Goal: Information Seeking & Learning: Find specific page/section

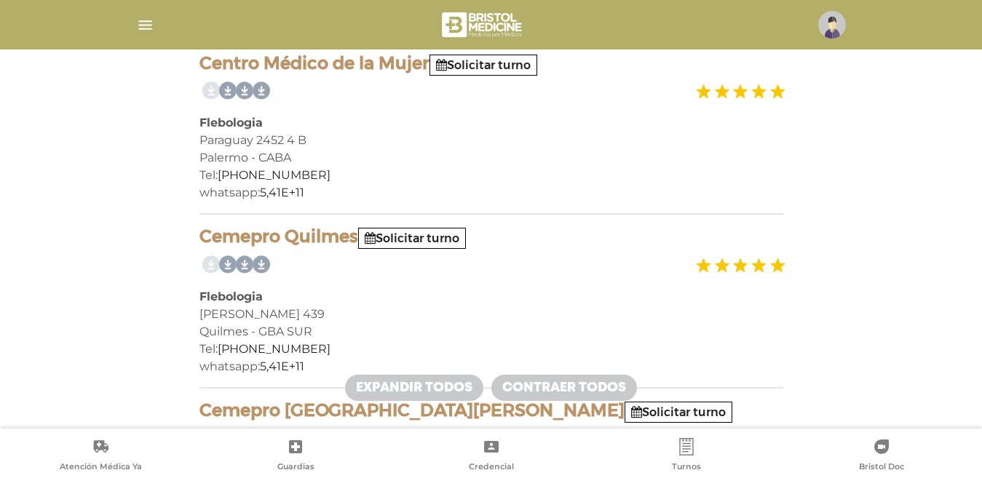
scroll to position [73, 0]
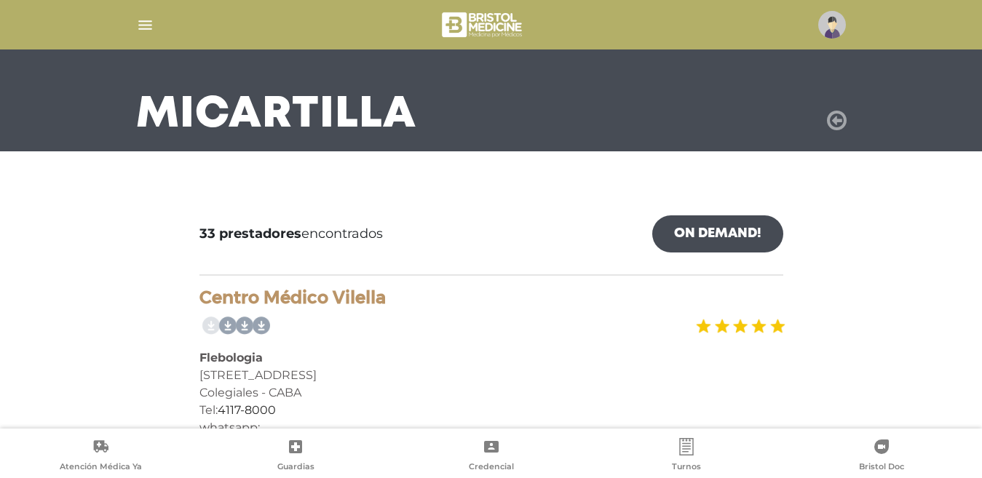
click at [837, 118] on icon at bounding box center [837, 120] width 20 height 23
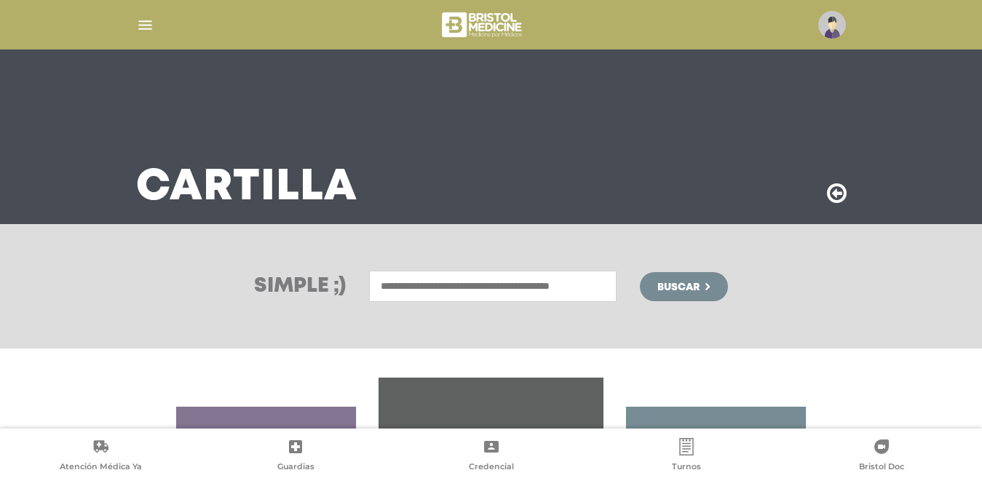
click at [514, 282] on input "text" at bounding box center [493, 286] width 248 height 31
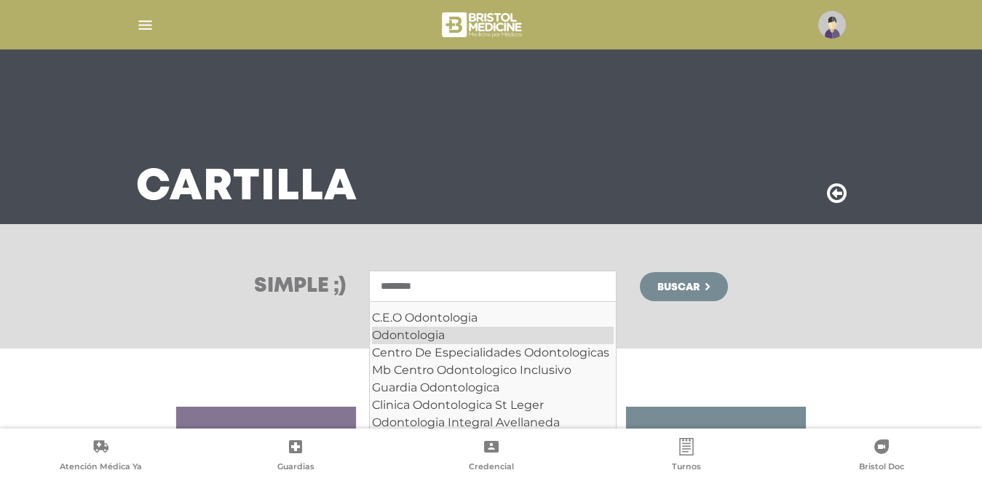
click at [472, 336] on div "Odontologia" at bounding box center [493, 335] width 242 height 17
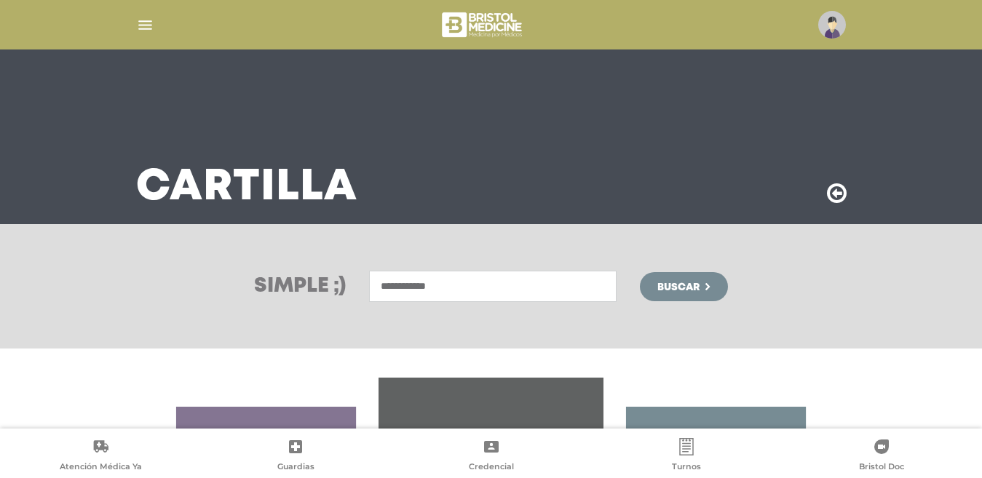
type input "**********"
click at [678, 284] on span "Buscar" at bounding box center [678, 287] width 42 height 10
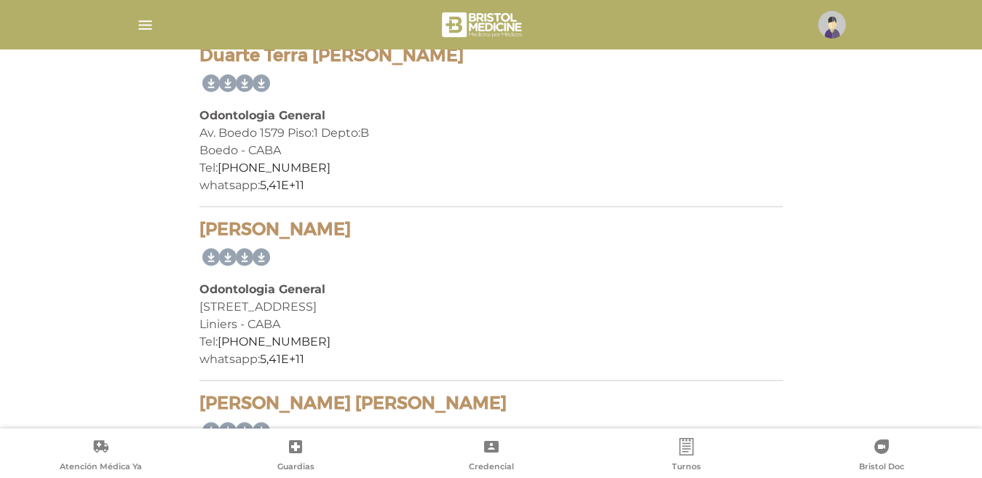
scroll to position [2839, 0]
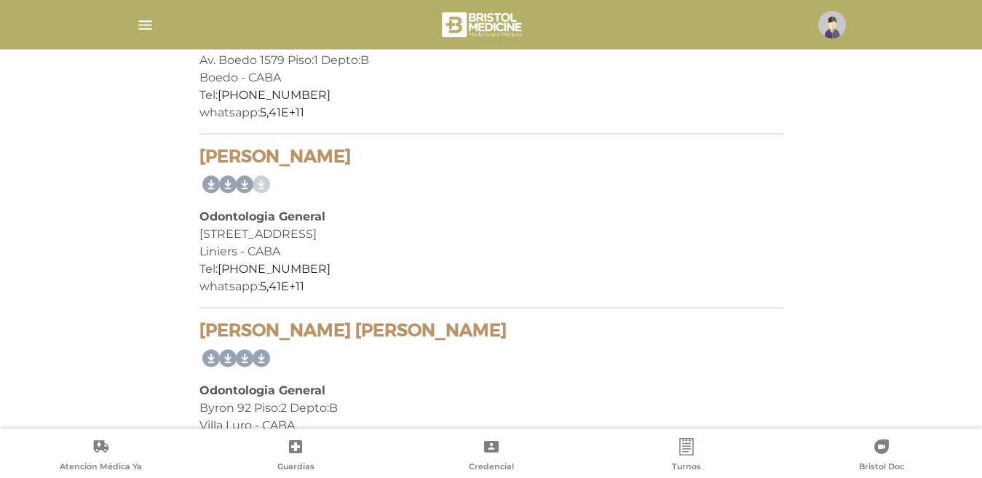
click at [263, 185] on link at bounding box center [258, 184] width 23 height 23
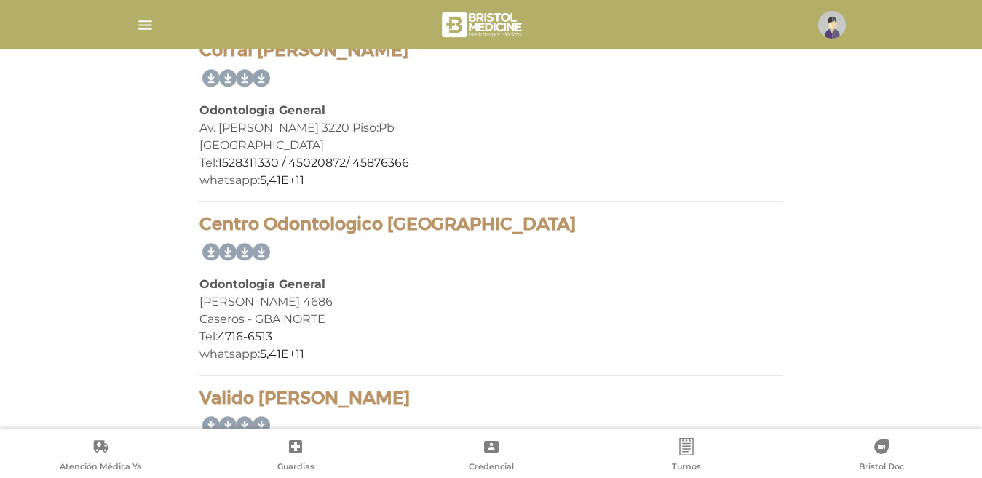
scroll to position [10615, 0]
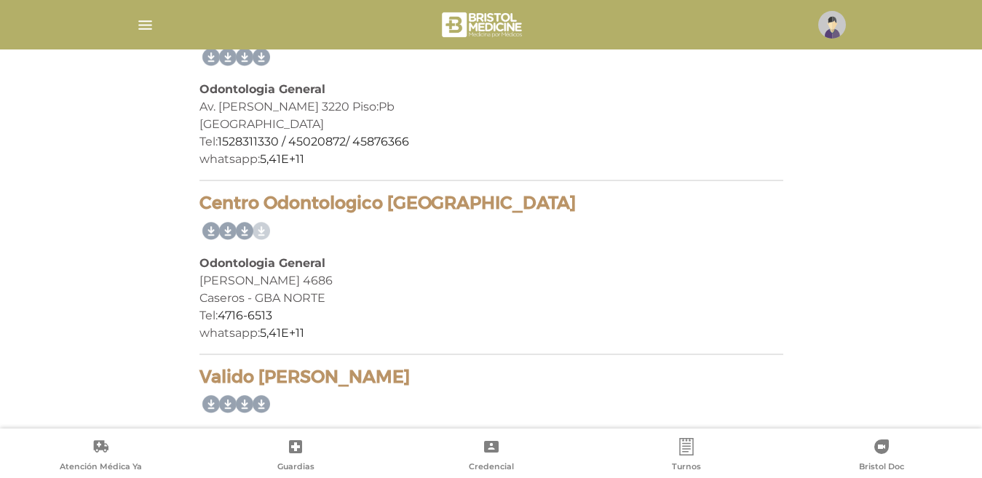
click at [261, 230] on link at bounding box center [258, 231] width 23 height 23
drag, startPoint x: 258, startPoint y: 229, endPoint x: 601, endPoint y: 284, distance: 347.2
click at [258, 229] on link at bounding box center [258, 231] width 23 height 23
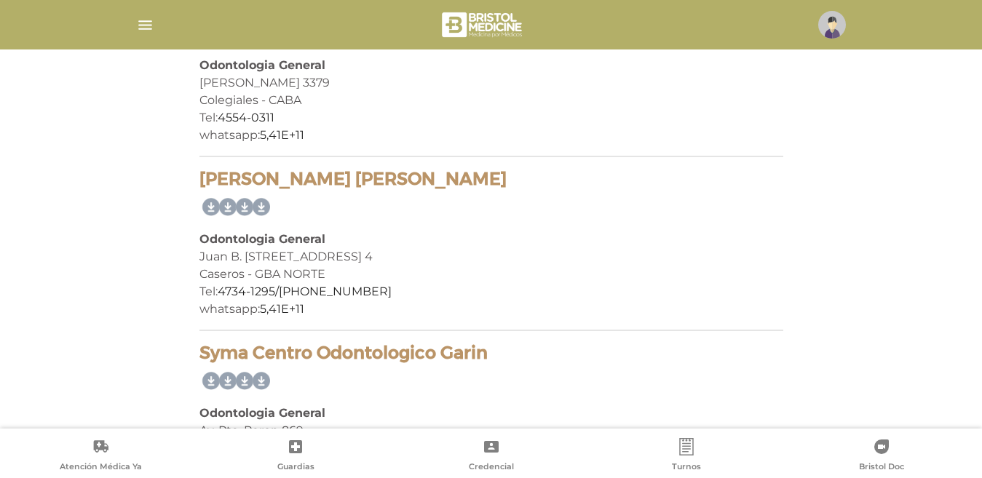
scroll to position [1092, 0]
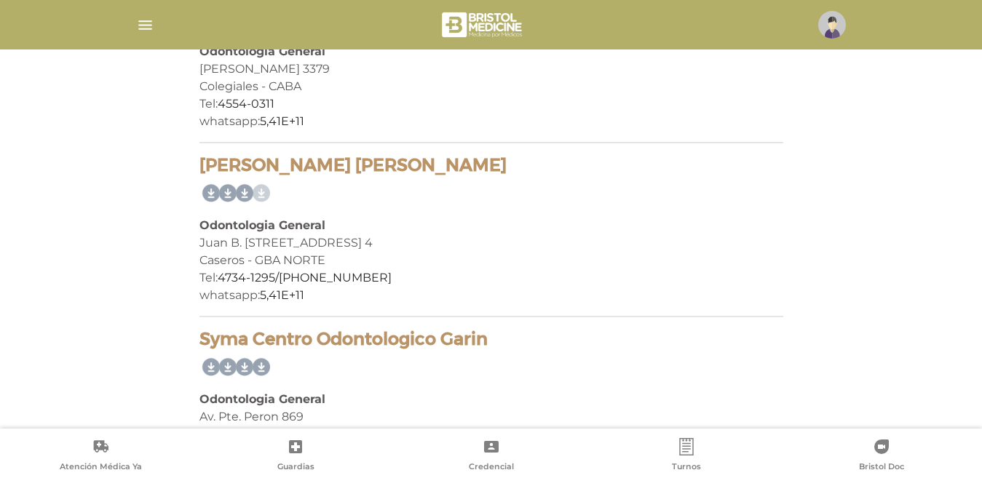
click at [259, 194] on link at bounding box center [258, 193] width 23 height 23
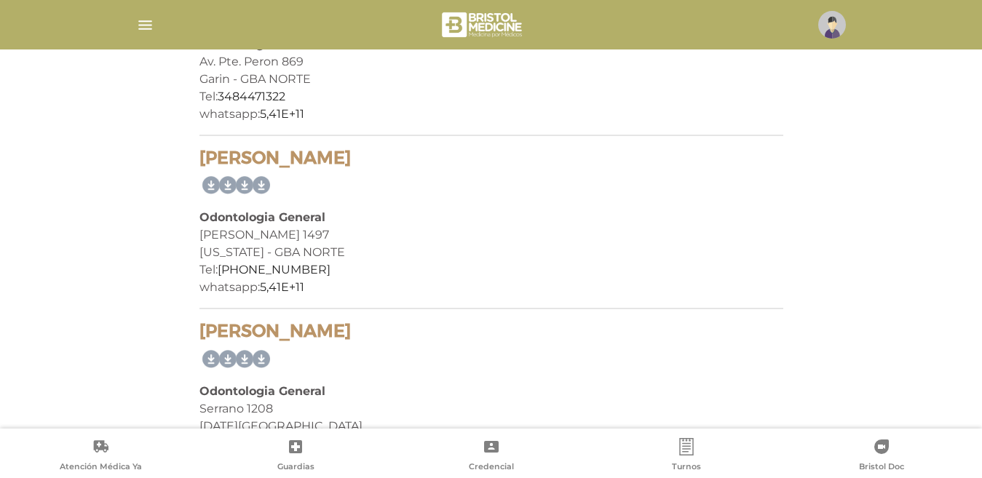
scroll to position [1456, 0]
